Goal: Find specific page/section: Find specific page/section

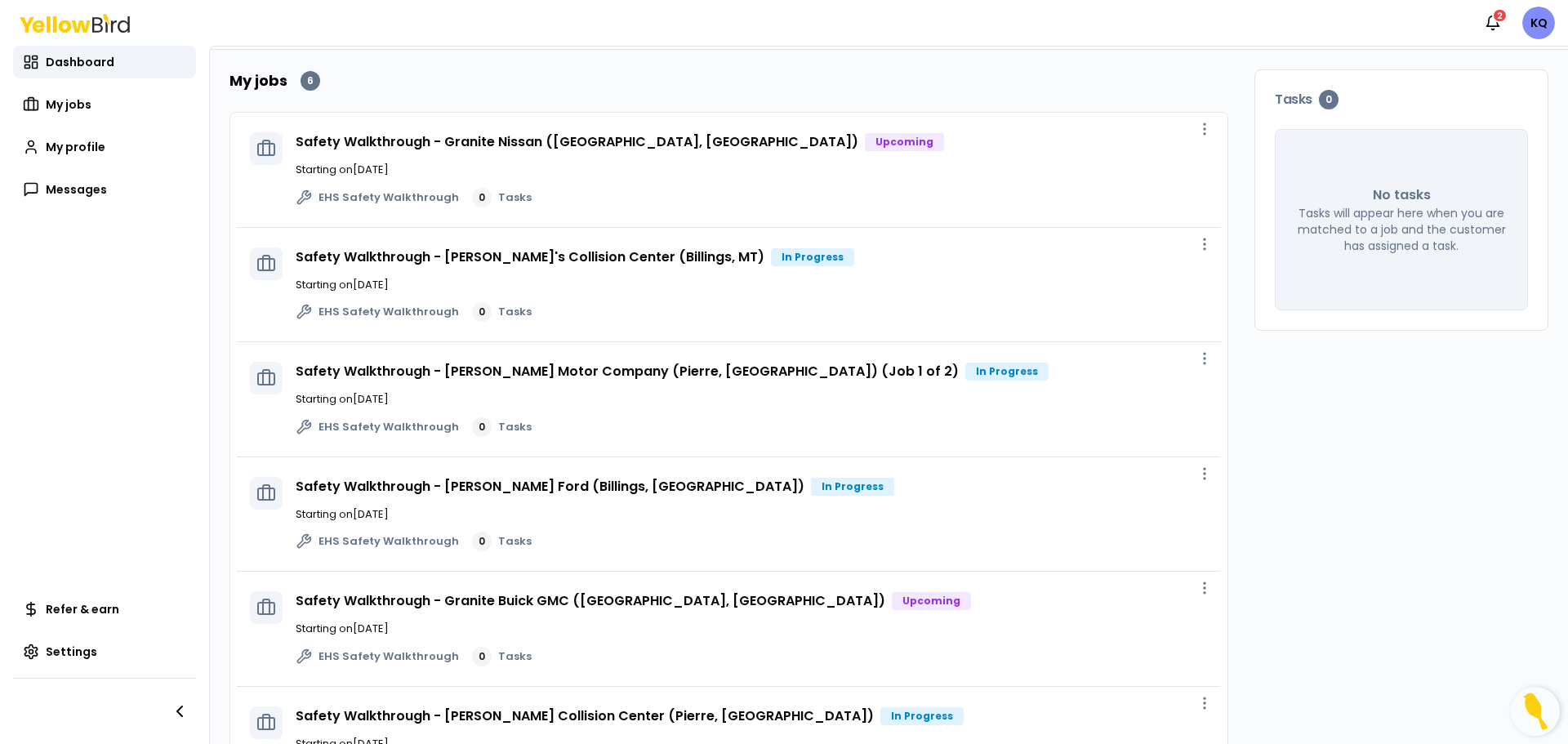
scroll to position [156, 0]
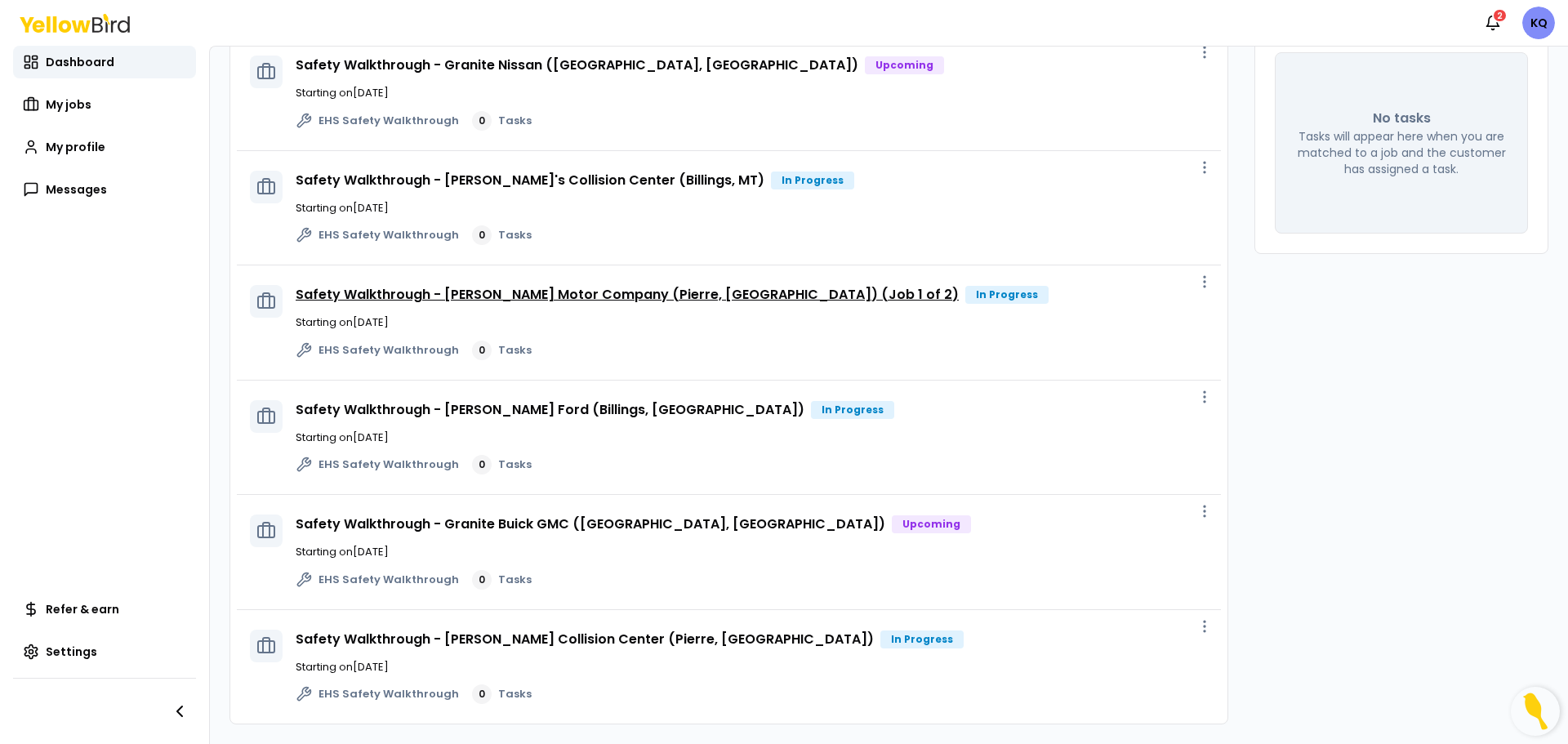
click at [515, 297] on link "Safety Walkthrough - [PERSON_NAME] Motor Company (Pierre, [GEOGRAPHIC_DATA]) (J…" at bounding box center [627, 294] width 663 height 19
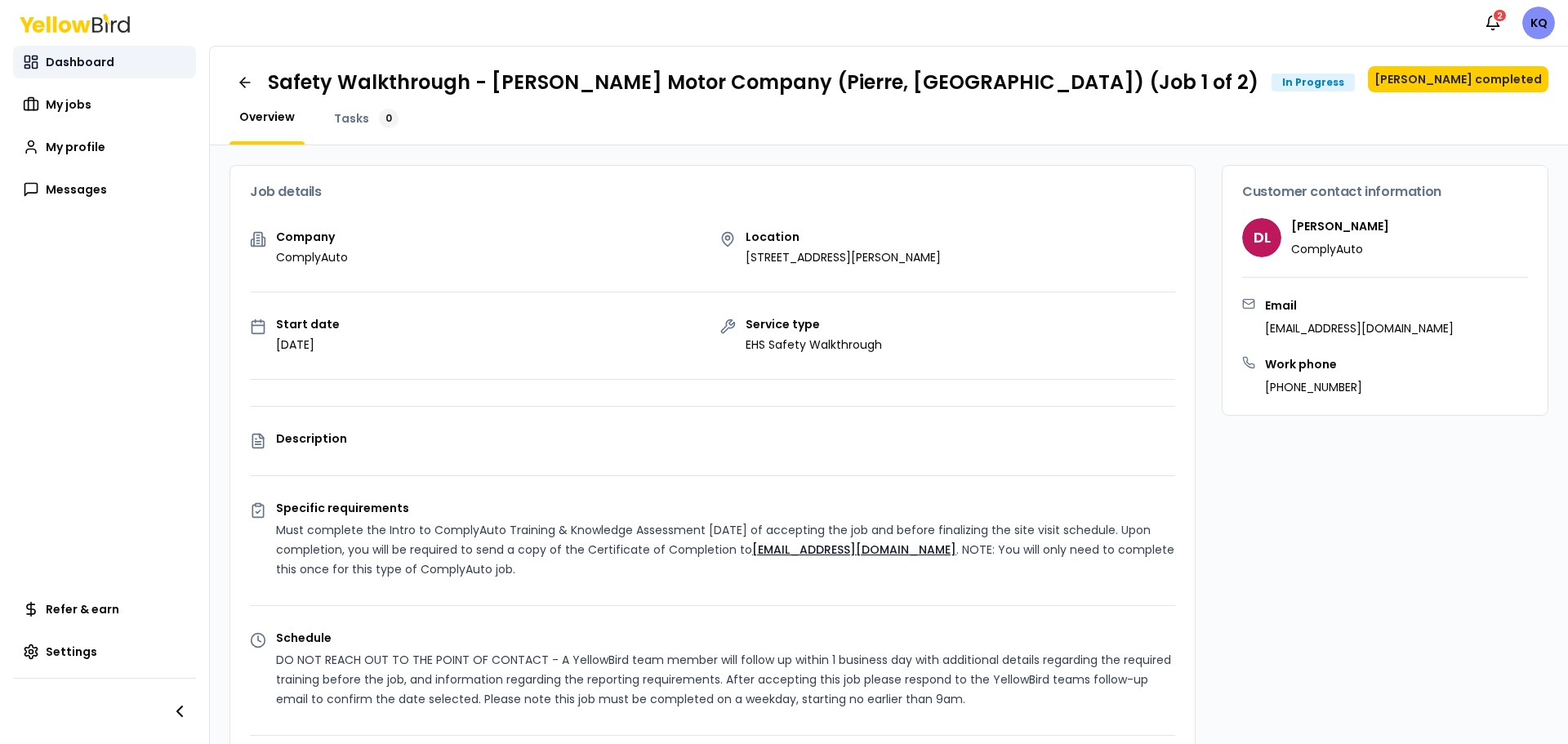
click at [92, 62] on span "Dashboard" at bounding box center [80, 62] width 69 height 16
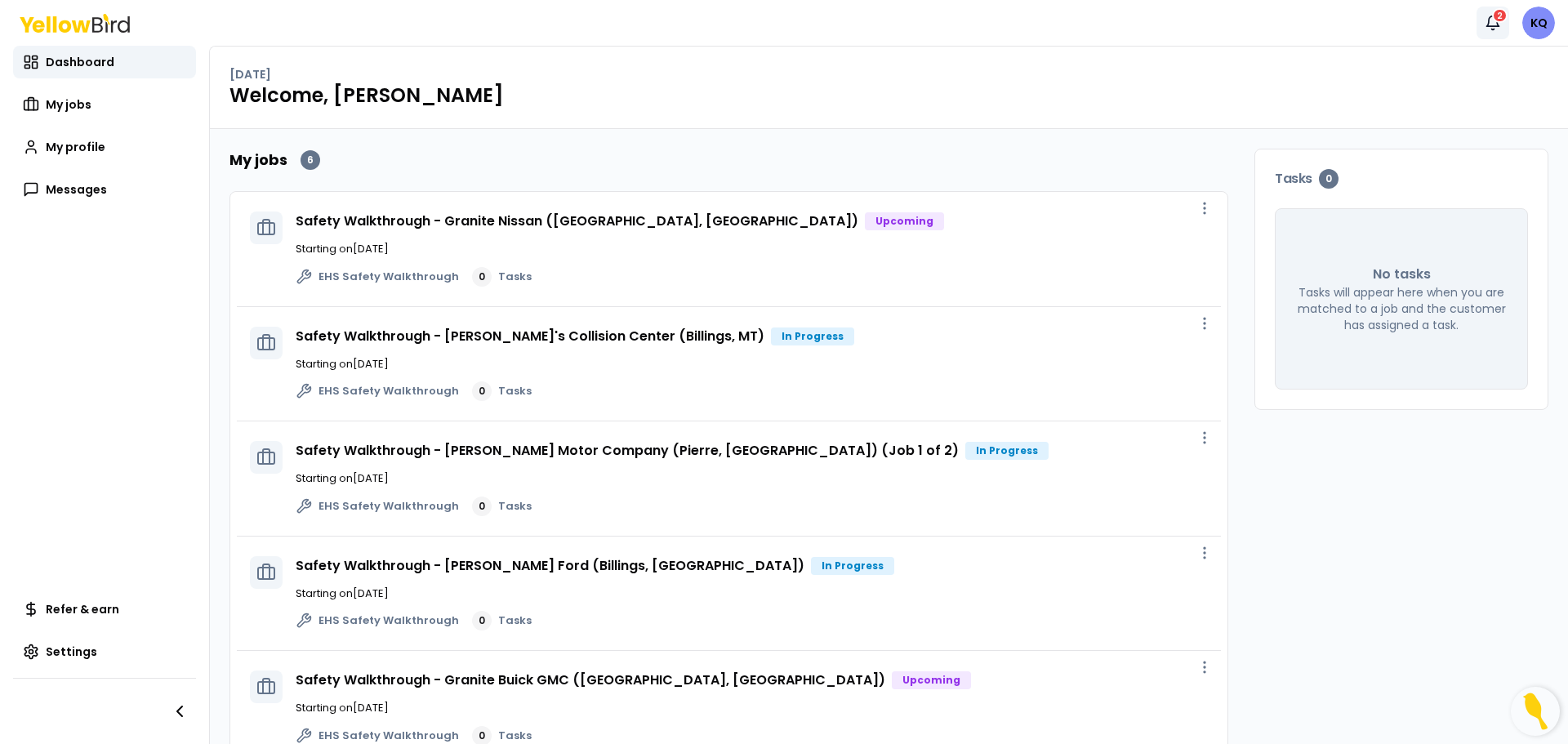
click at [1490, 21] on icon "button" at bounding box center [1493, 22] width 16 height 16
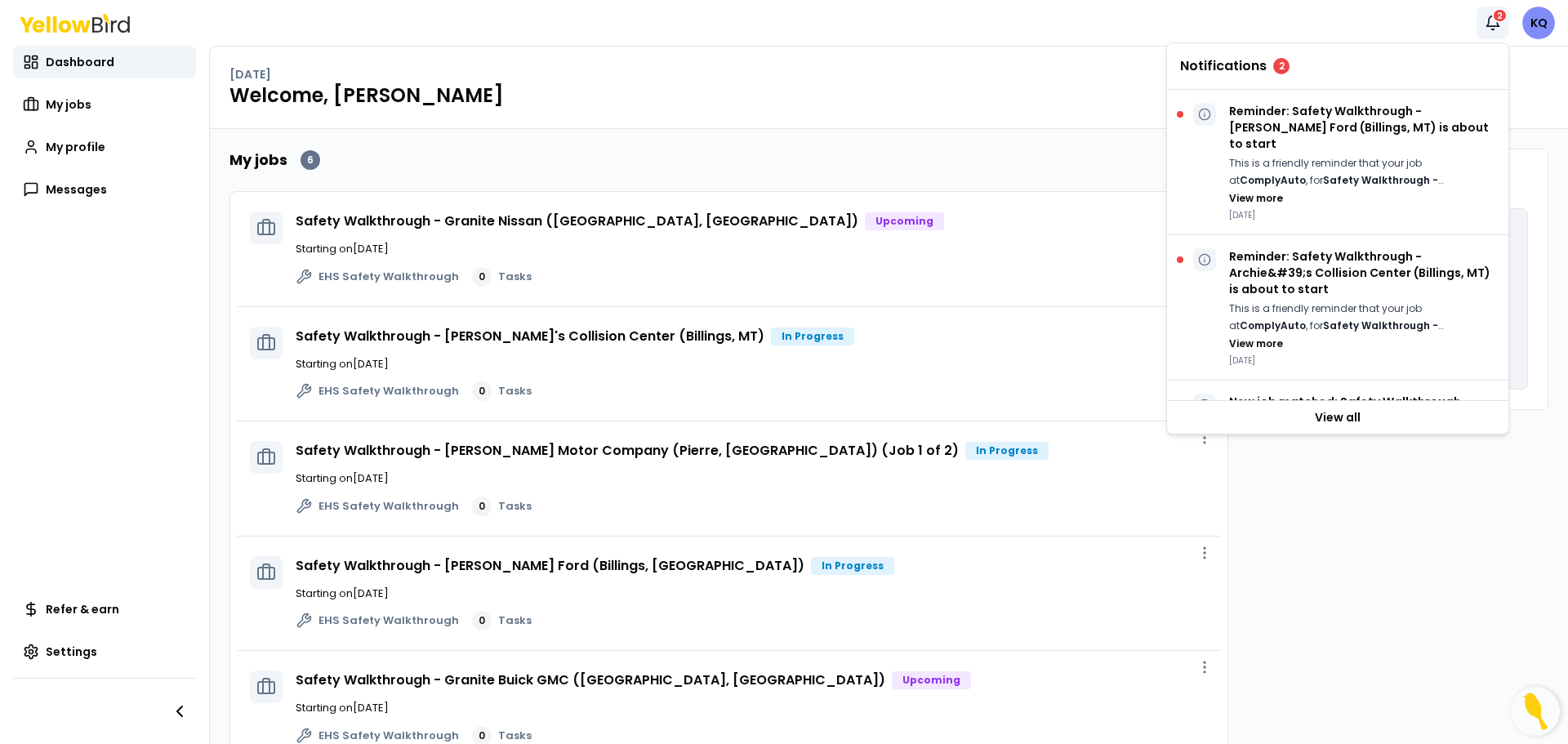
click at [1505, 26] on button "Notifications 2" at bounding box center [1493, 22] width 33 height 33
